Goal: Use online tool/utility: Utilize a website feature to perform a specific function

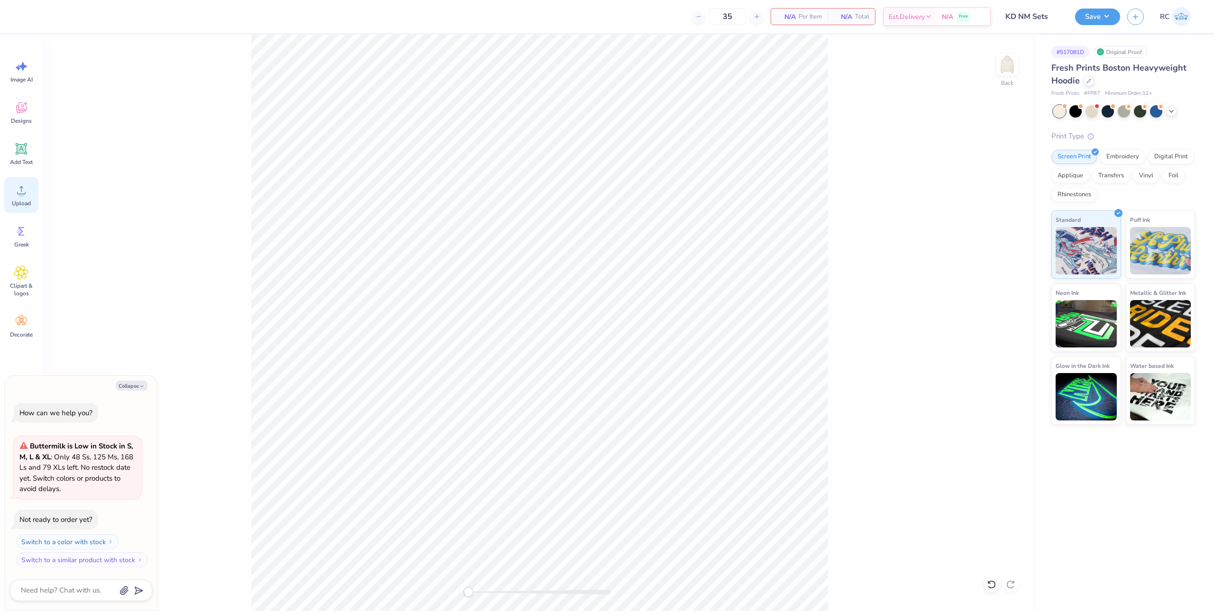
click at [26, 201] on span "Upload" at bounding box center [21, 204] width 19 height 8
click at [25, 195] on icon at bounding box center [21, 190] width 14 height 14
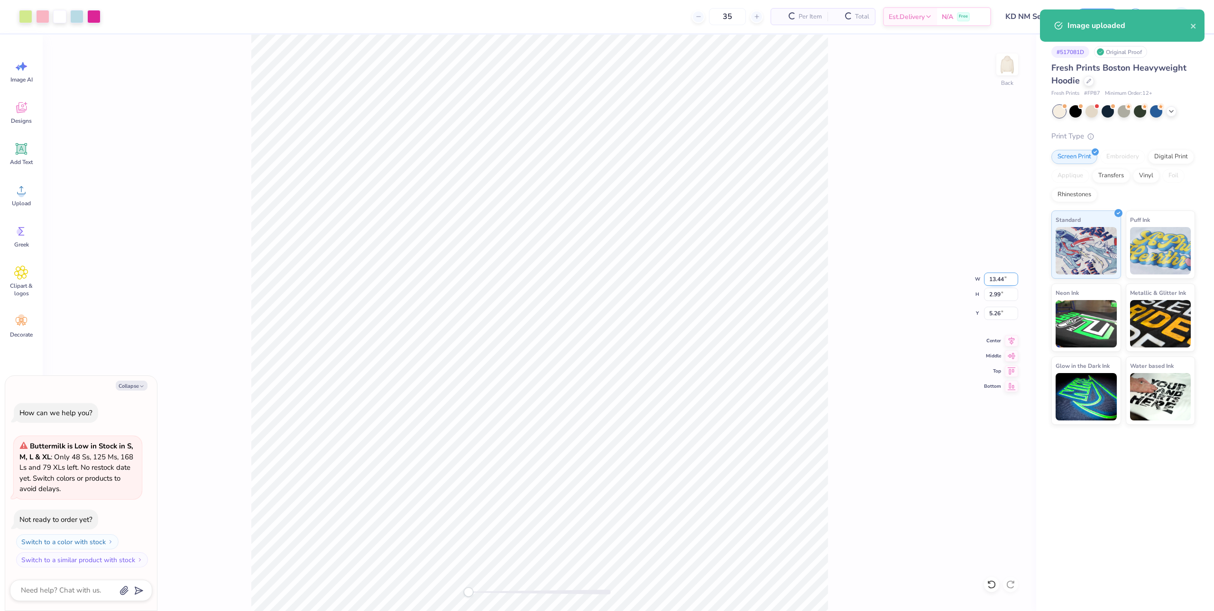
click at [1001, 285] on input "13.44" at bounding box center [1001, 279] width 34 height 13
type textarea "x"
click at [1003, 286] on input "13.44" at bounding box center [1001, 279] width 34 height 13
type input "12.5"
click at [1006, 295] on input "2.99" at bounding box center [1001, 294] width 34 height 13
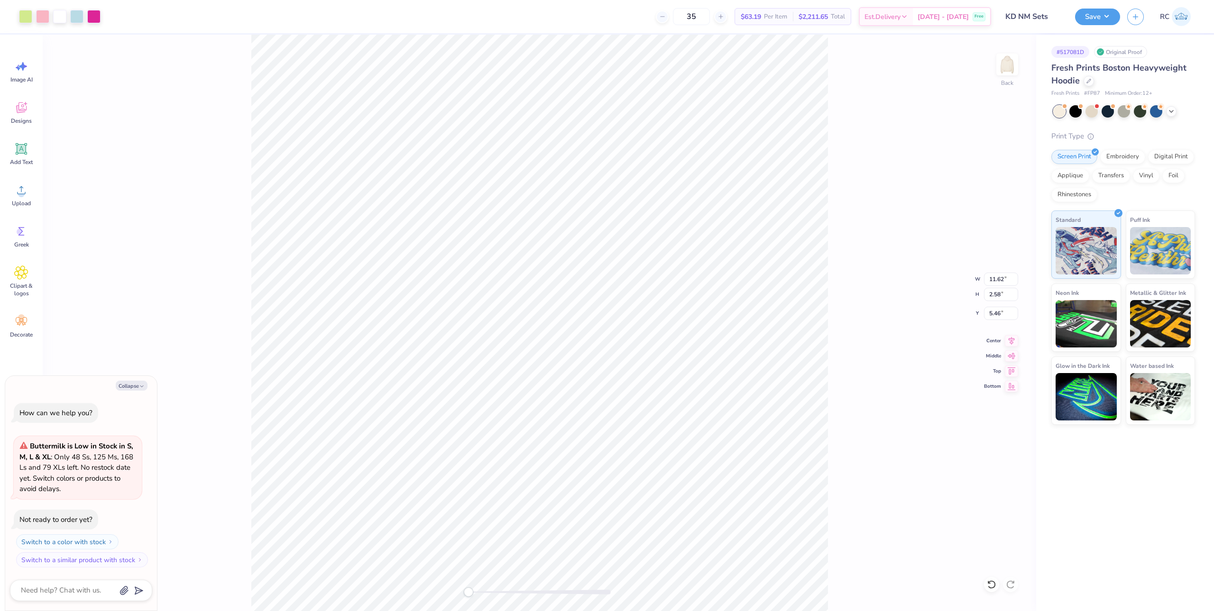
type textarea "x"
type input "12.50"
type input "2.78"
type input "5.36"
type textarea "x"
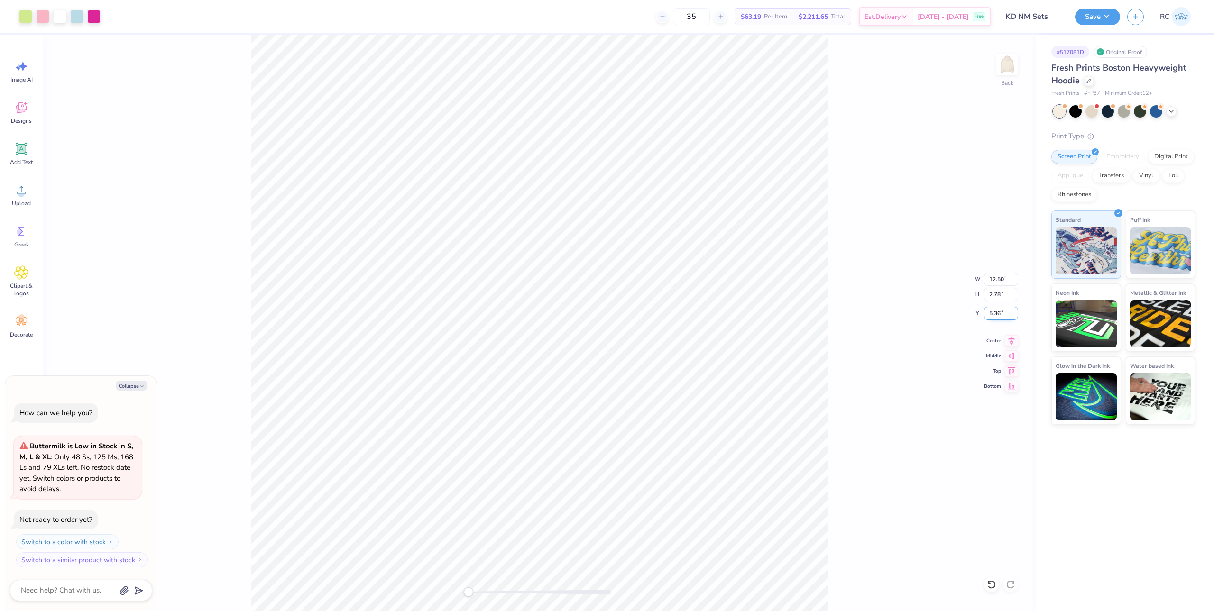
click at [996, 314] on input "5.36" at bounding box center [1001, 313] width 34 height 13
type input "3"
click at [1016, 342] on icon at bounding box center [1011, 339] width 13 height 11
click at [1109, 19] on button "Save" at bounding box center [1097, 15] width 45 height 17
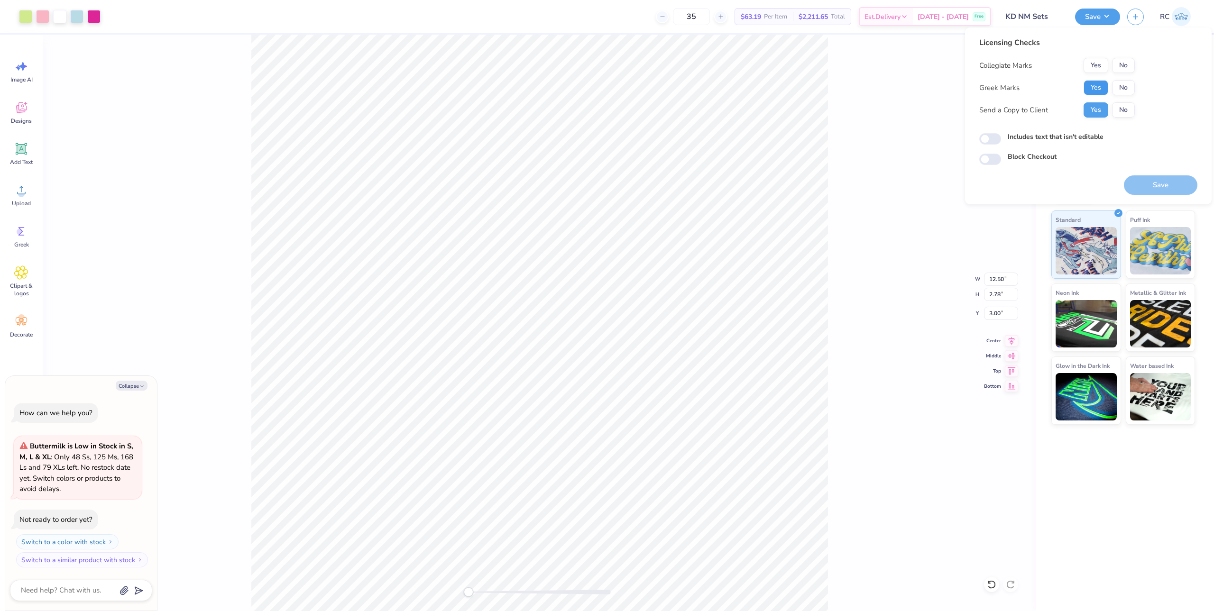
click at [1092, 86] on button "Yes" at bounding box center [1096, 87] width 25 height 15
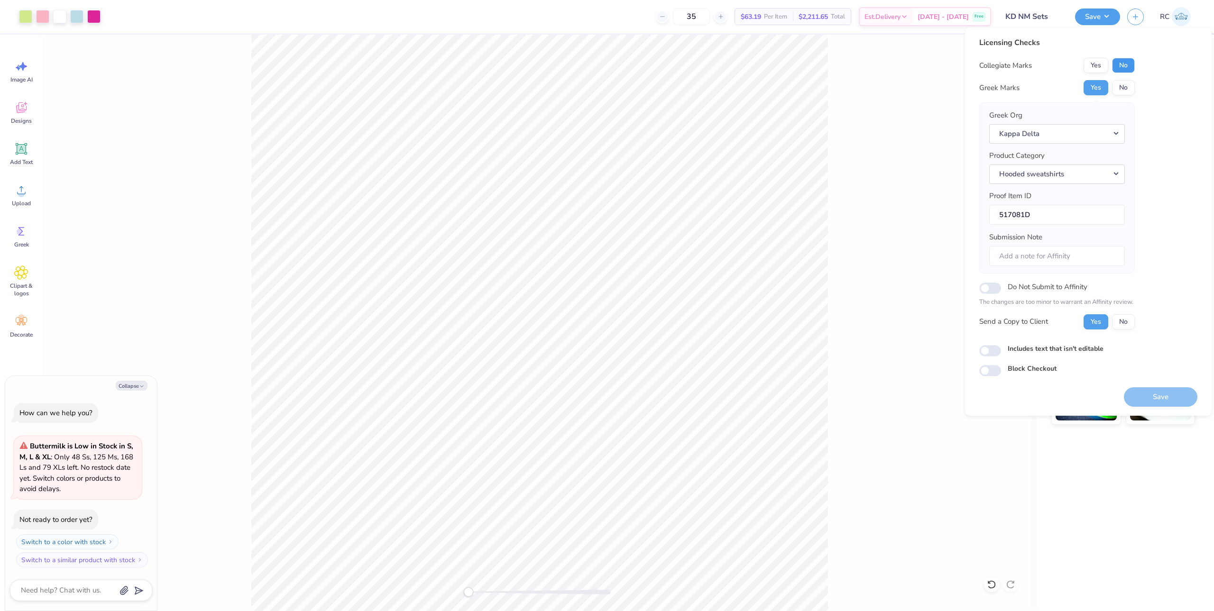
click at [1131, 67] on button "No" at bounding box center [1123, 65] width 23 height 15
type textarea "x"
click at [994, 352] on input "Includes text that isn't editable" at bounding box center [990, 350] width 22 height 11
checkbox input "true"
click at [1153, 398] on button "Save" at bounding box center [1161, 396] width 74 height 19
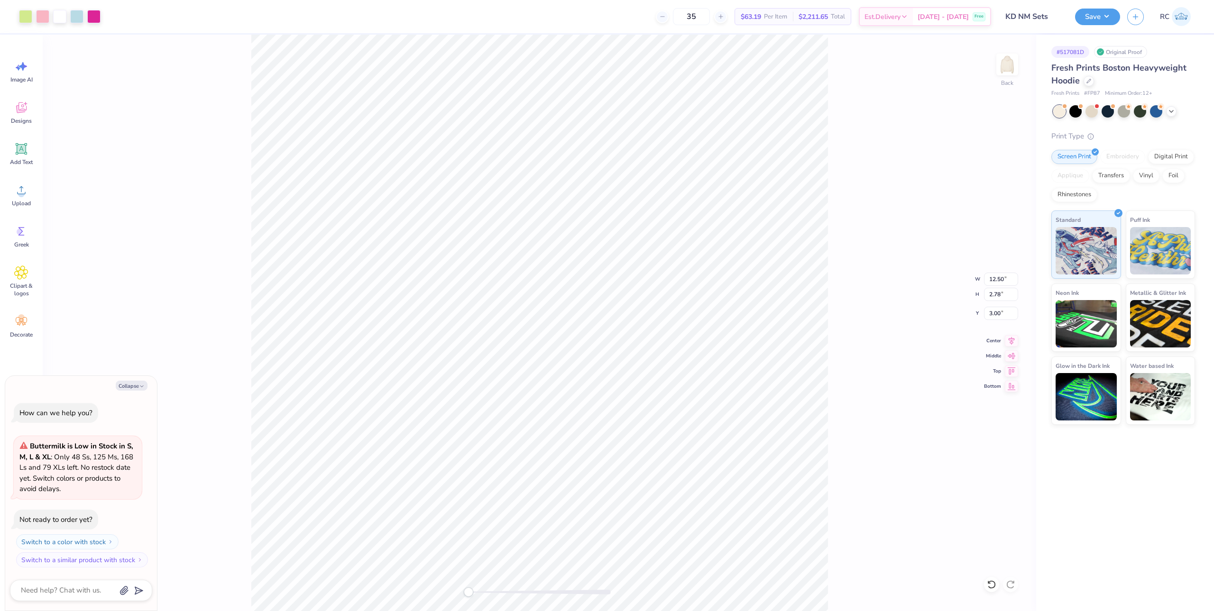
type textarea "x"
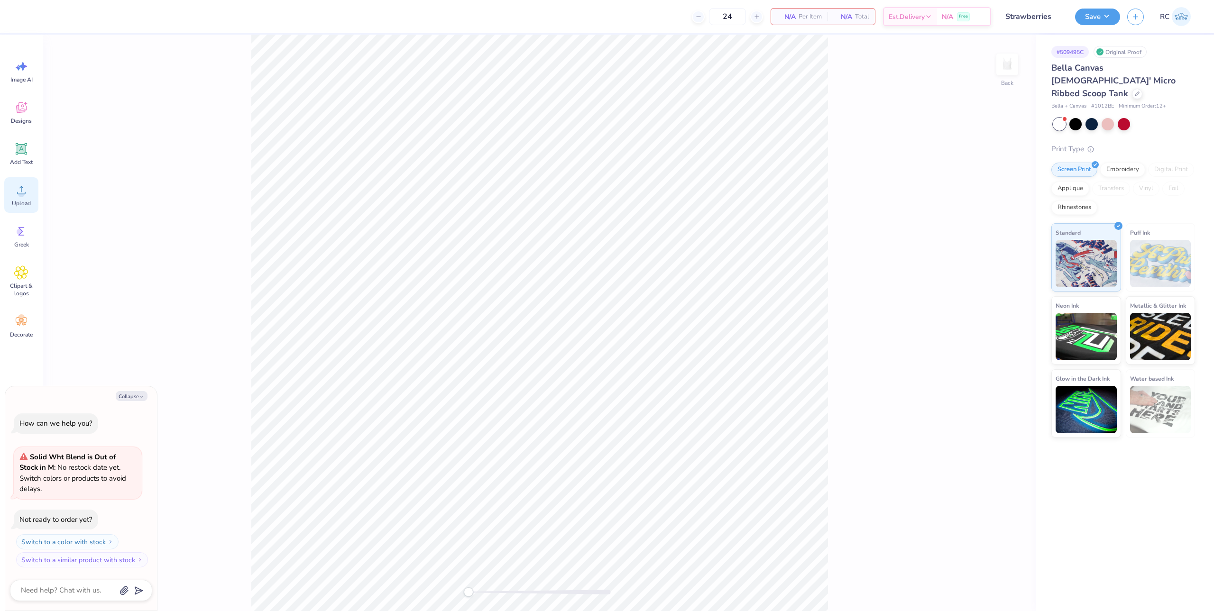
click at [16, 203] on span "Upload" at bounding box center [21, 204] width 19 height 8
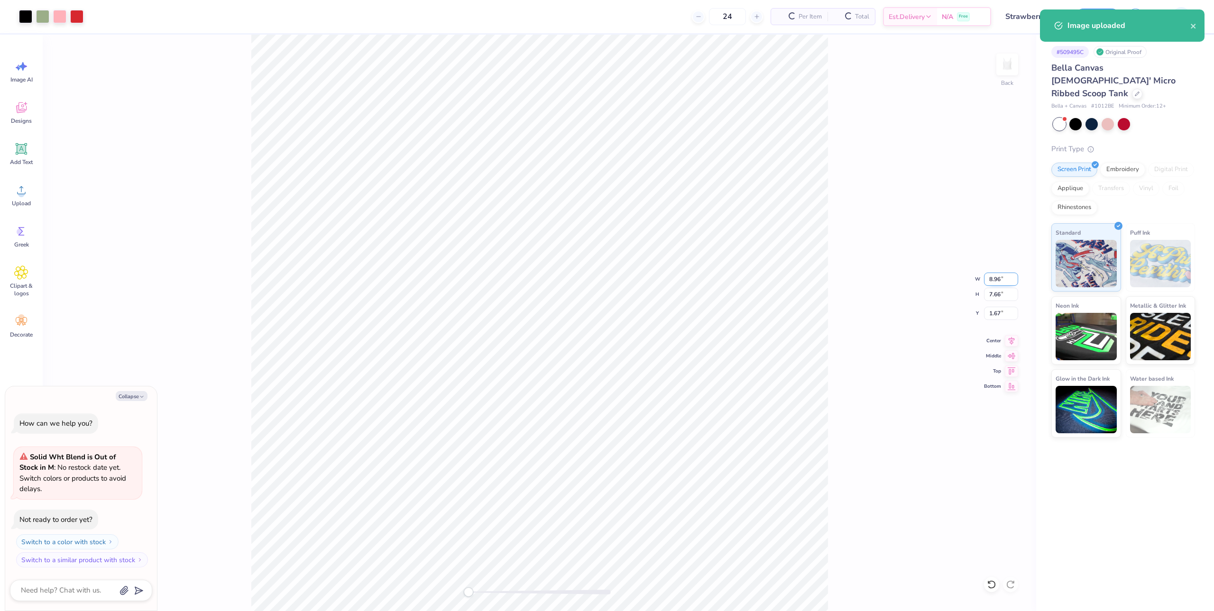
click at [1004, 279] on input "8.96" at bounding box center [1001, 279] width 34 height 13
type input "7"
click at [1001, 317] on input "2.51" at bounding box center [1001, 313] width 34 height 13
type input "1.5"
click at [1099, 19] on button "Save" at bounding box center [1097, 15] width 45 height 17
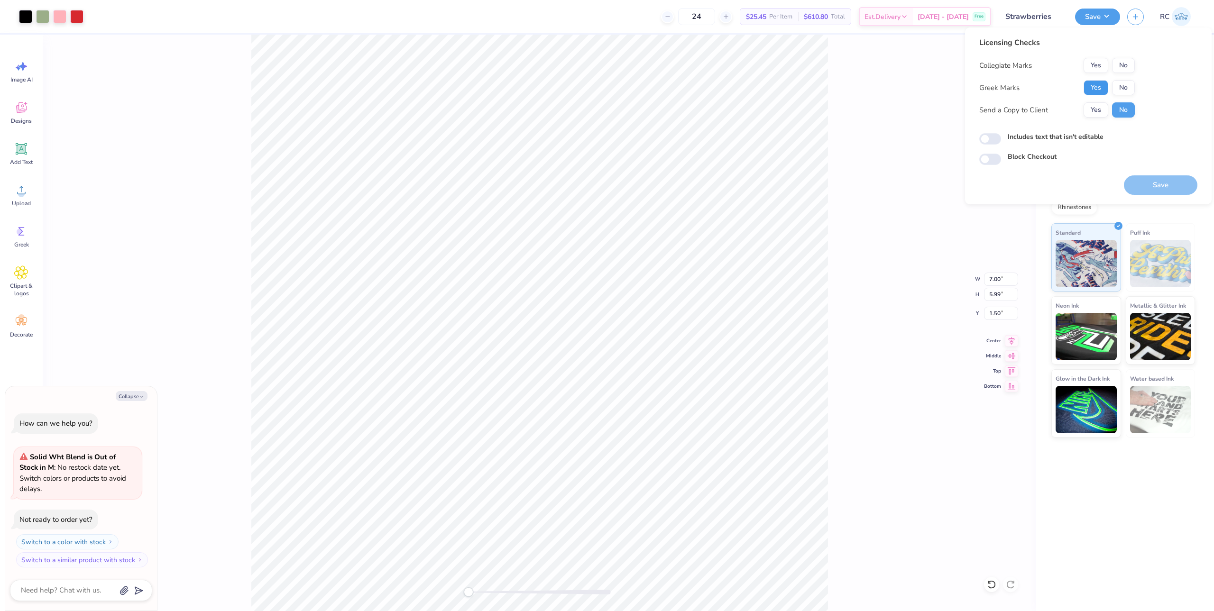
click at [1097, 91] on button "Yes" at bounding box center [1096, 87] width 25 height 15
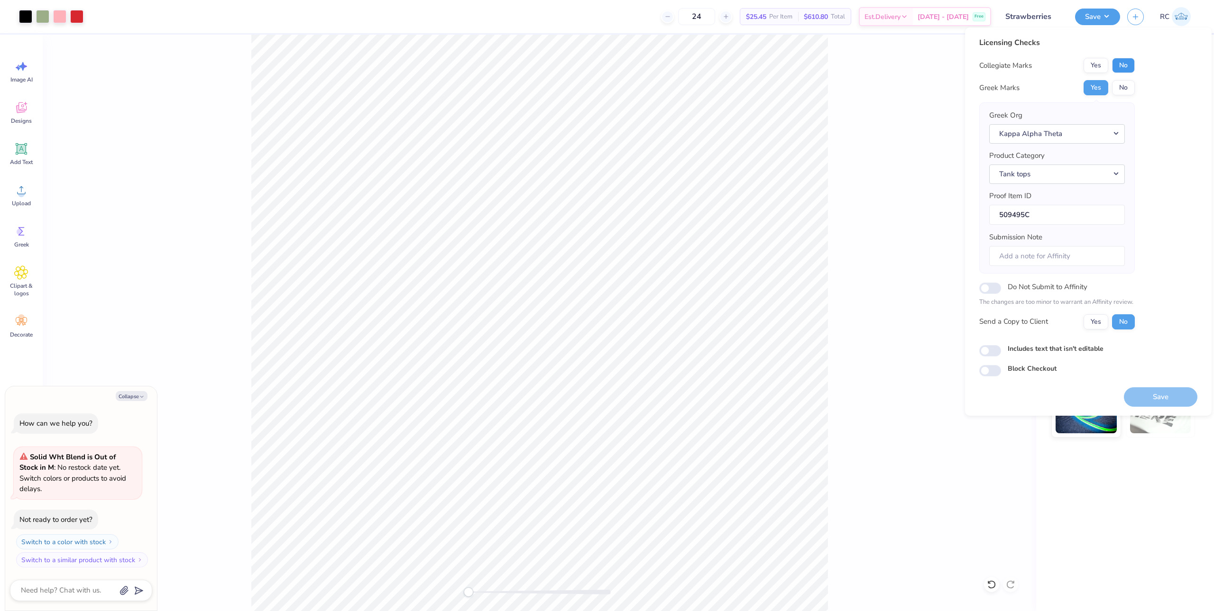
click at [1127, 69] on button "No" at bounding box center [1123, 65] width 23 height 15
click at [1095, 323] on button "Yes" at bounding box center [1096, 321] width 25 height 15
click at [994, 355] on input "Includes text that isn't editable" at bounding box center [990, 350] width 22 height 11
checkbox input "true"
click at [1163, 399] on button "Save" at bounding box center [1161, 396] width 74 height 19
